Goal: Task Accomplishment & Management: Manage account settings

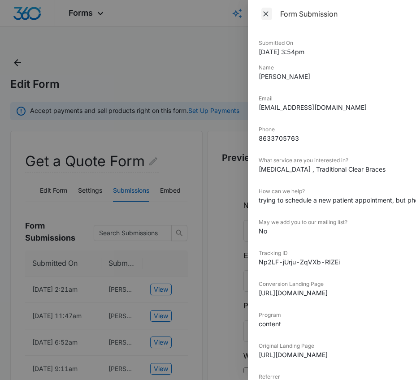
click at [264, 11] on icon "Close" at bounding box center [266, 13] width 9 height 9
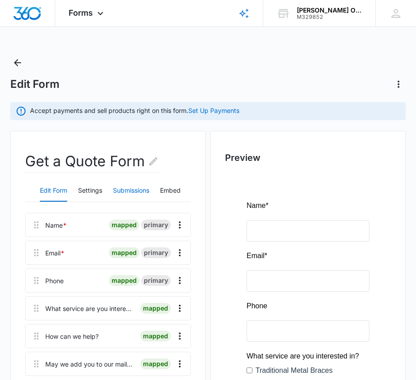
click at [137, 189] on button "Submissions" at bounding box center [131, 191] width 36 height 22
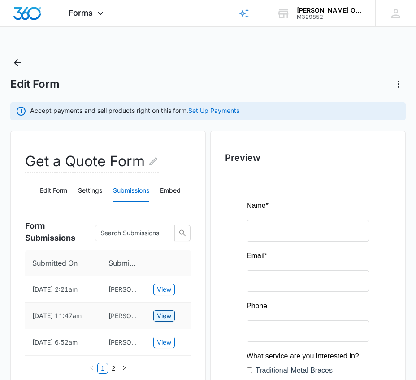
click at [166, 318] on span "View" at bounding box center [164, 316] width 14 height 10
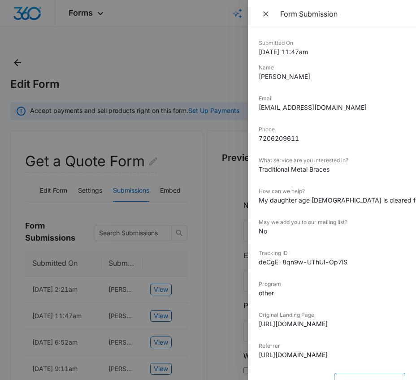
scroll to position [21, 0]
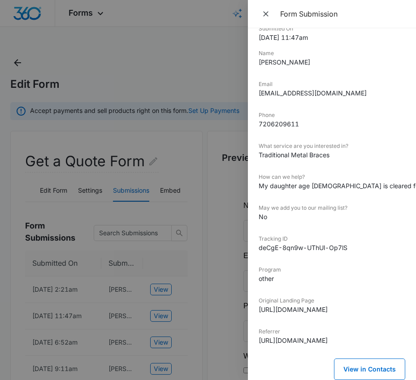
click at [170, 74] on div at bounding box center [208, 190] width 416 height 380
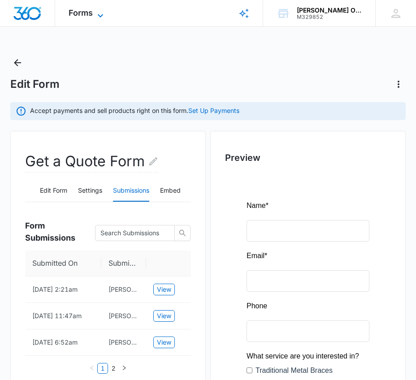
click at [86, 17] on span "Forms" at bounding box center [81, 12] width 24 height 9
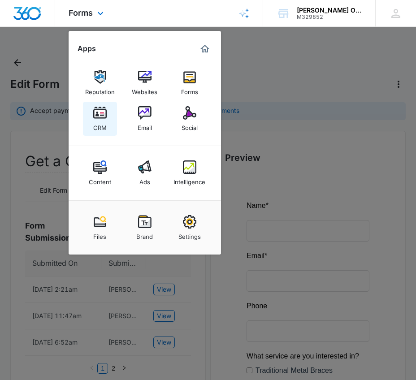
click at [105, 115] on img at bounding box center [99, 112] width 13 height 13
